Goal: Information Seeking & Learning: Check status

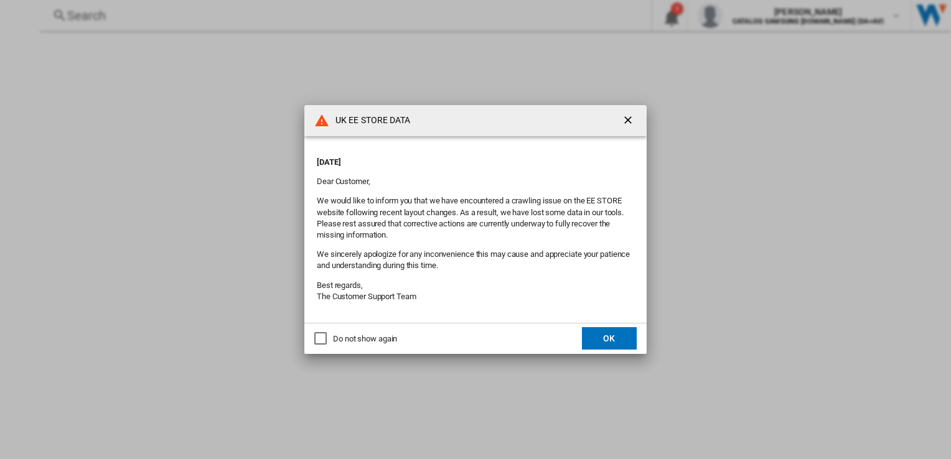
click at [602, 340] on button "OK" at bounding box center [609, 339] width 55 height 22
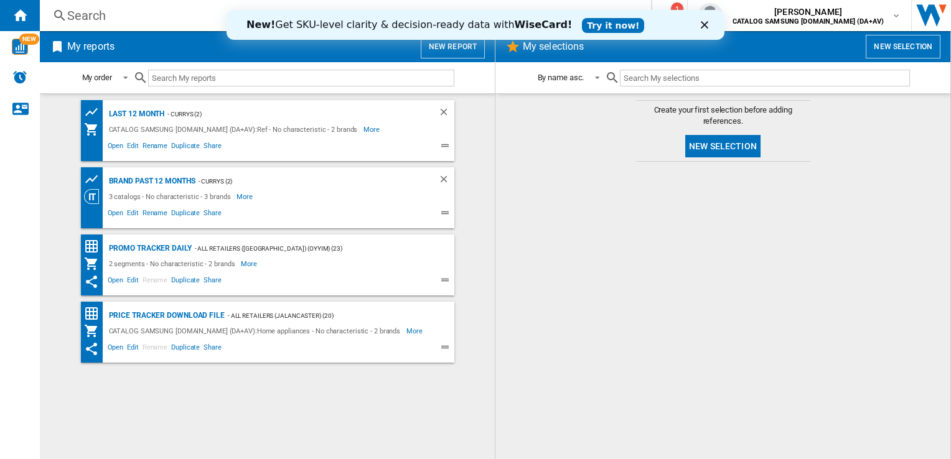
click at [99, 16] on div "Search" at bounding box center [343, 15] width 552 height 17
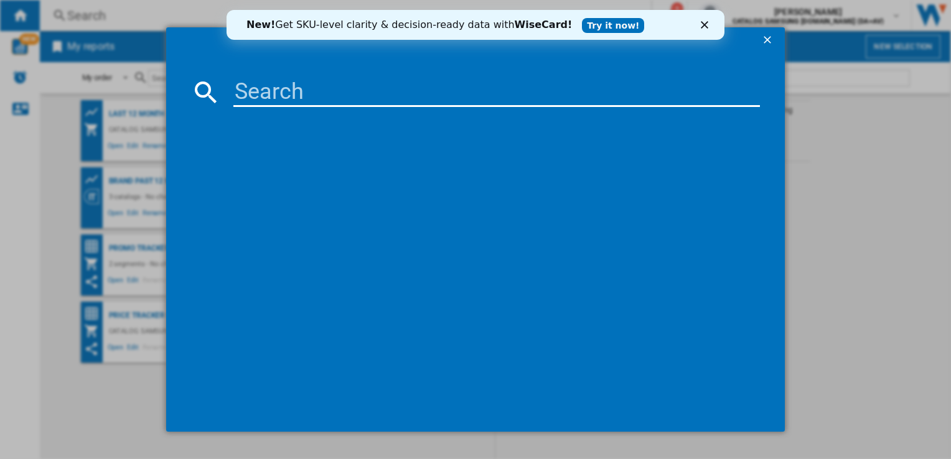
click at [267, 93] on input at bounding box center [496, 92] width 526 height 30
paste input "RB34C632ESA/EU"
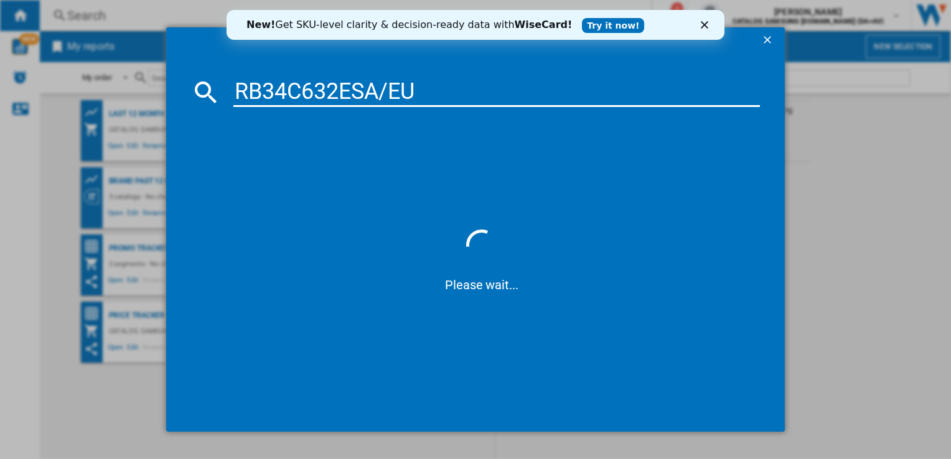
type input "RB34C632ESA/EU"
click at [709, 26] on div "Close" at bounding box center [707, 24] width 12 height 7
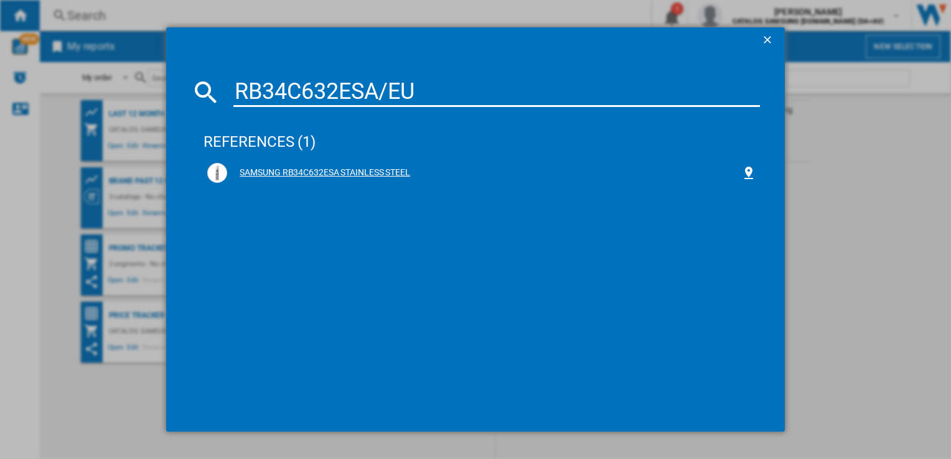
click at [258, 169] on div "SAMSUNG RB34C632ESA STAINLESS STEEL" at bounding box center [484, 173] width 514 height 12
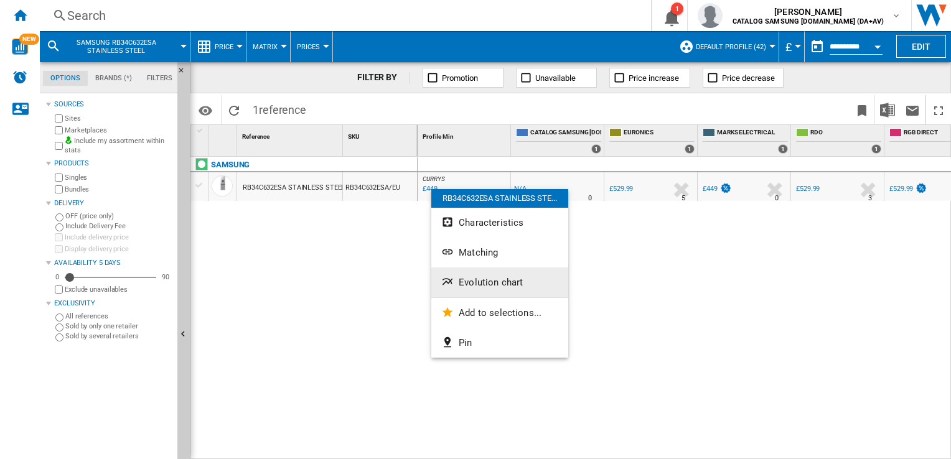
click at [476, 277] on span "Evolution chart" at bounding box center [491, 282] width 64 height 11
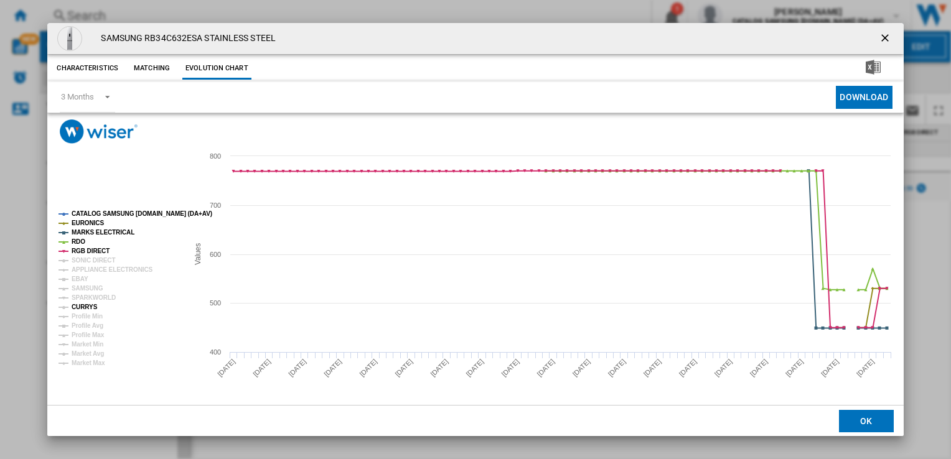
click at [88, 308] on tspan "CURRYS" at bounding box center [85, 307] width 26 height 7
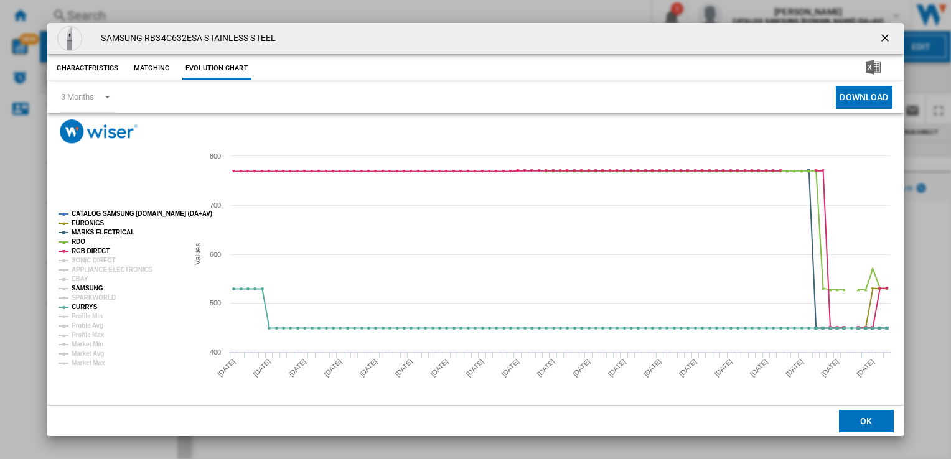
click at [88, 288] on tspan "SAMSUNG" at bounding box center [88, 288] width 32 height 7
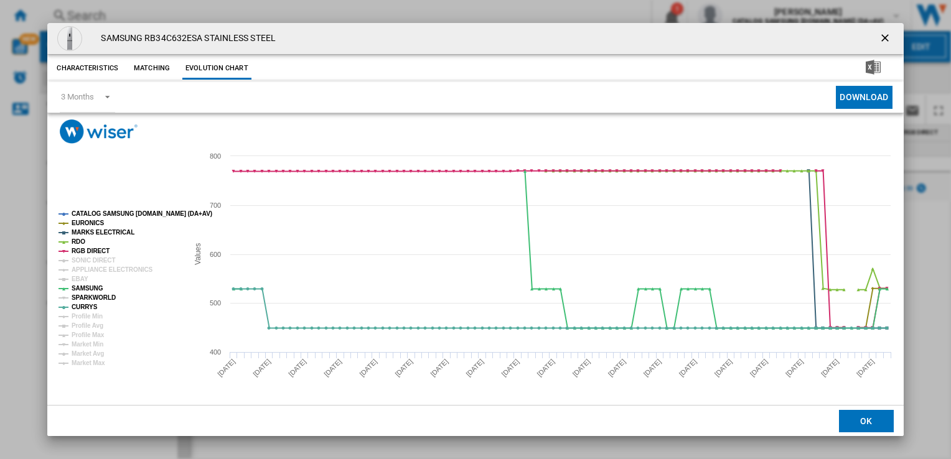
click at [92, 298] on tspan "SPARKWORLD" at bounding box center [94, 298] width 44 height 7
click at [90, 263] on tspan "SONIC DIRECT" at bounding box center [94, 260] width 44 height 7
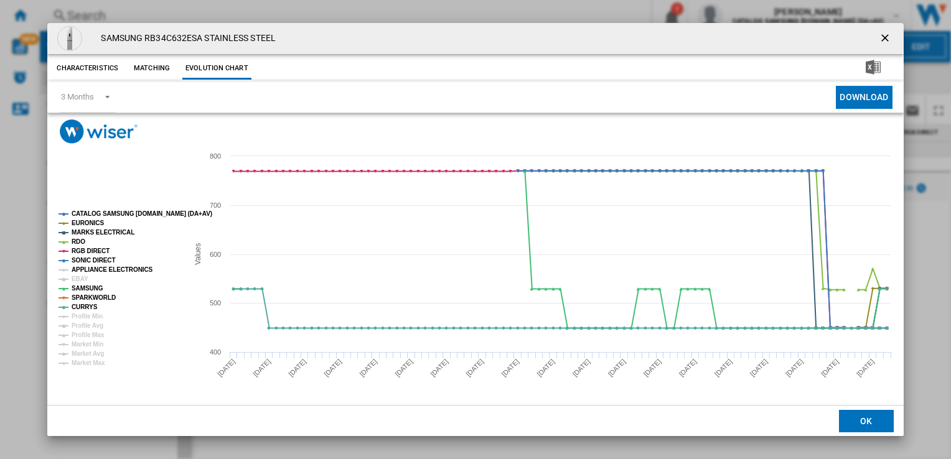
click at [95, 273] on tspan "APPLIANCE ELECTRONICS" at bounding box center [113, 269] width 82 height 7
